Goal: Task Accomplishment & Management: Manage account settings

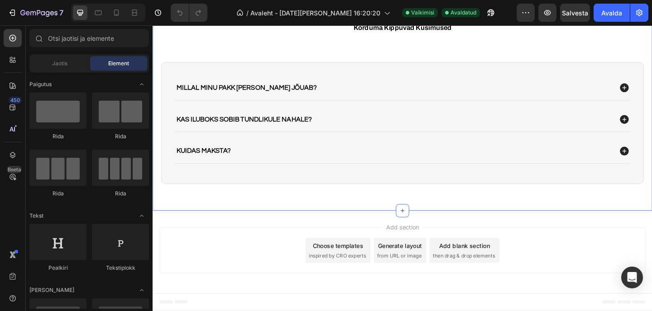
scroll to position [2119, 0]
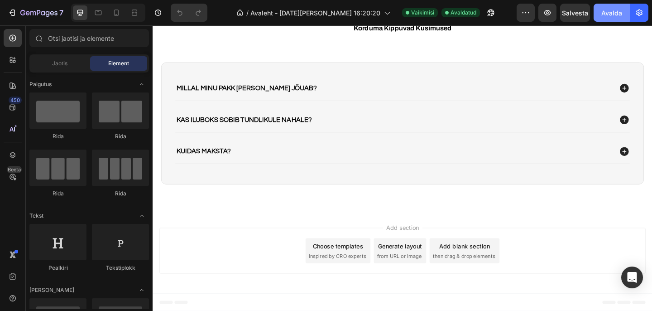
click at [614, 13] on font "Avalda" at bounding box center [611, 13] width 21 height 8
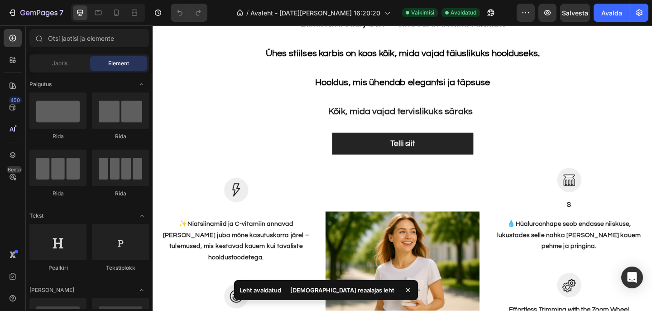
scroll to position [1657, 0]
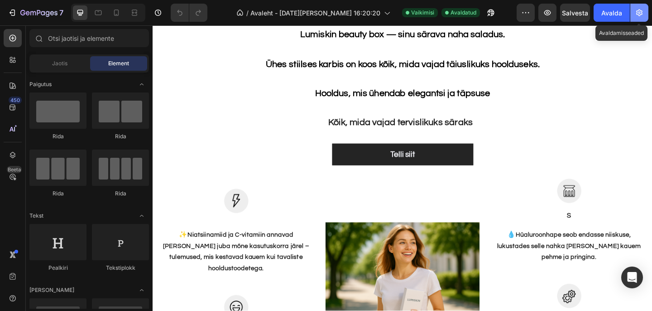
click at [641, 13] on icon "button" at bounding box center [639, 13] width 6 height 7
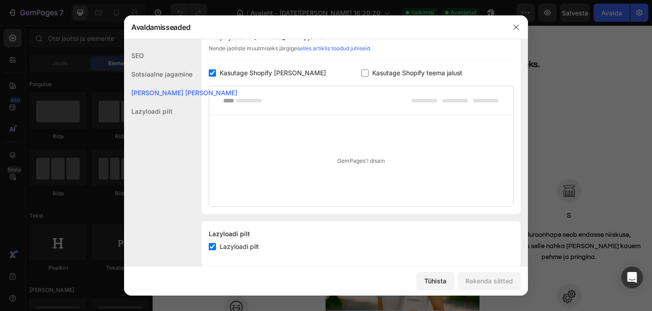
scroll to position [160, 0]
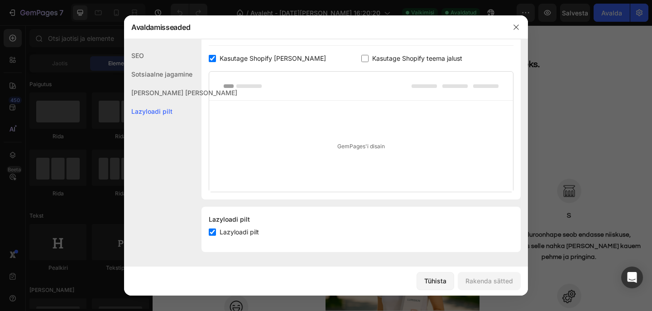
click at [364, 61] on input "checkbox" at bounding box center [364, 58] width 7 height 7
checkbox input "true"
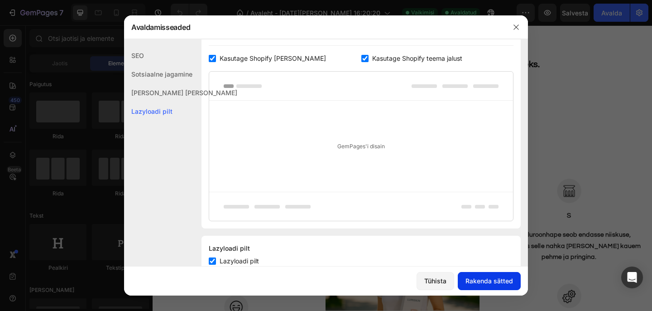
click at [480, 283] on font "Rakenda sätted" at bounding box center [490, 281] width 48 height 8
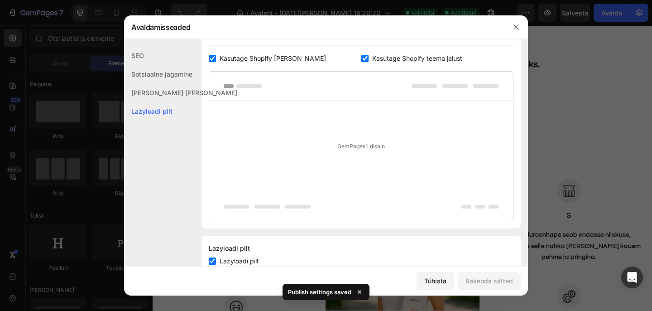
scroll to position [189, 0]
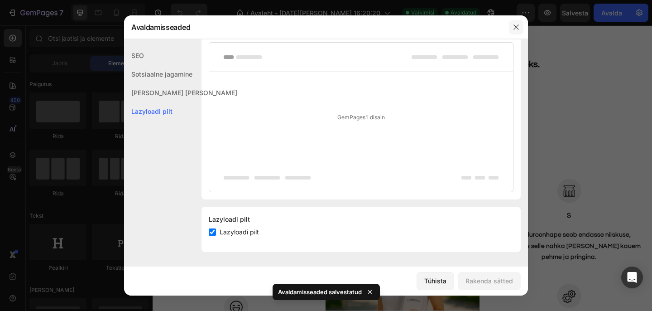
click at [518, 27] on icon "button" at bounding box center [516, 27] width 7 height 7
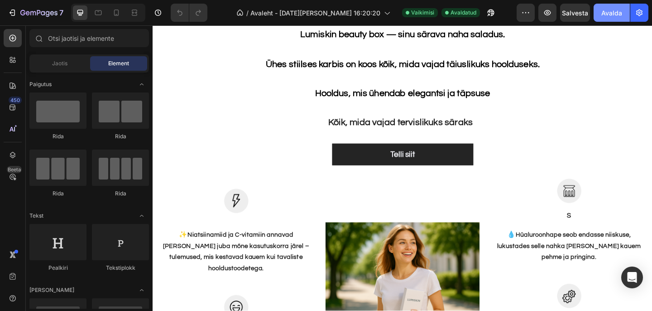
click at [615, 10] on font "Avalda" at bounding box center [611, 13] width 21 height 8
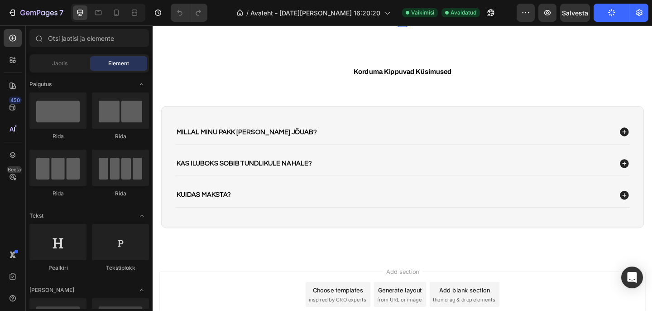
scroll to position [2141, 0]
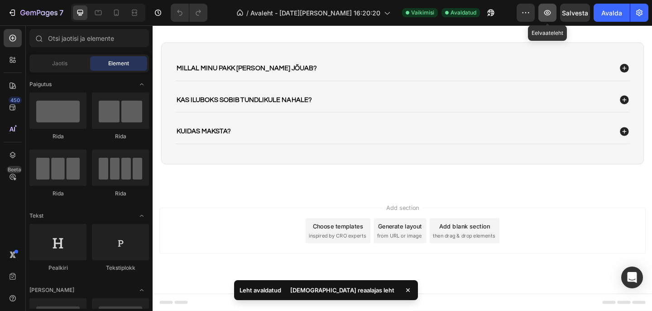
click at [547, 14] on icon "button" at bounding box center [547, 12] width 3 height 3
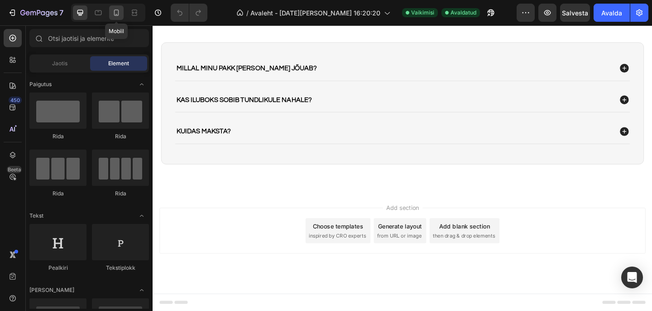
click at [114, 12] on icon at bounding box center [116, 13] width 5 height 6
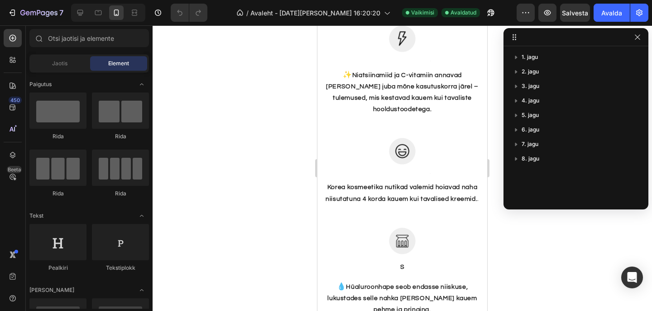
scroll to position [2165, 0]
